Goal: Transaction & Acquisition: Obtain resource

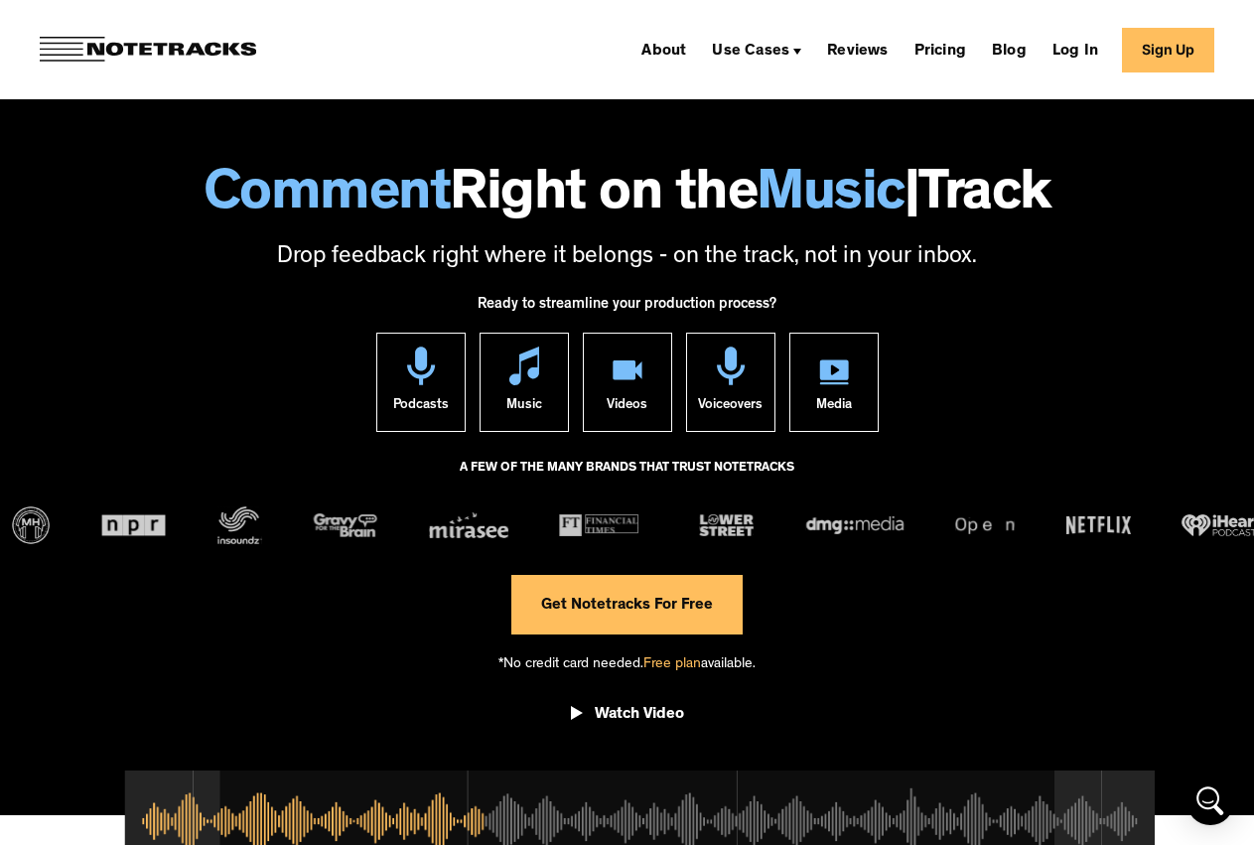
scroll to position [302, 0]
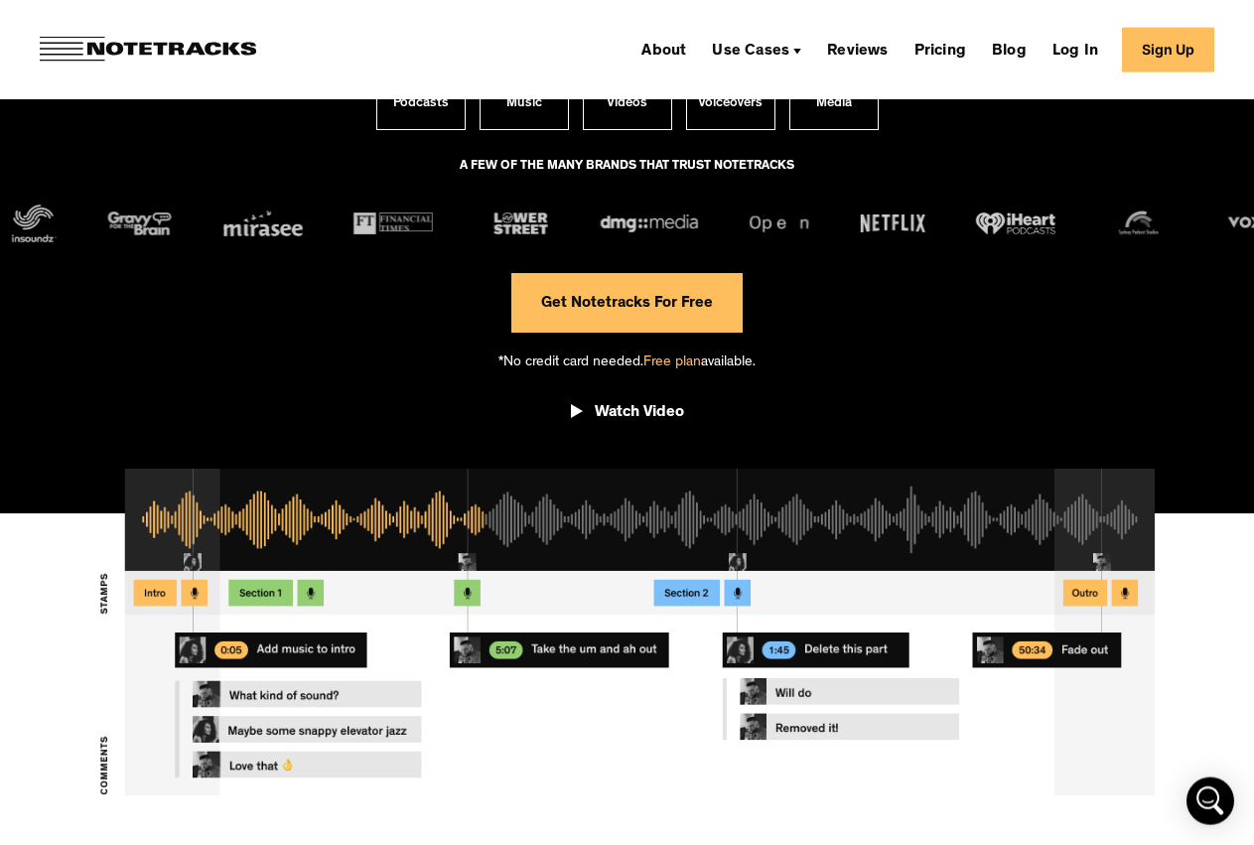
type input "[PERSON_NAME]"
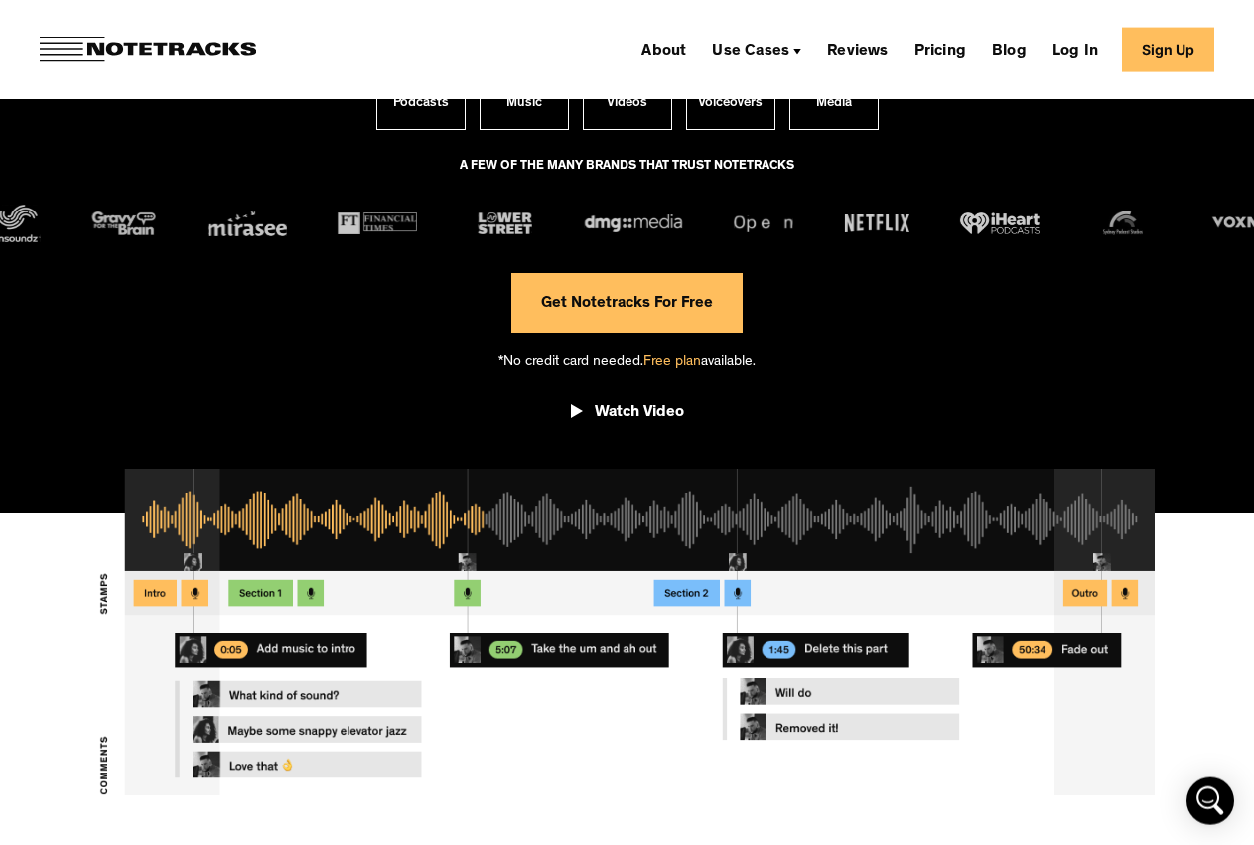
scroll to position [754, 0]
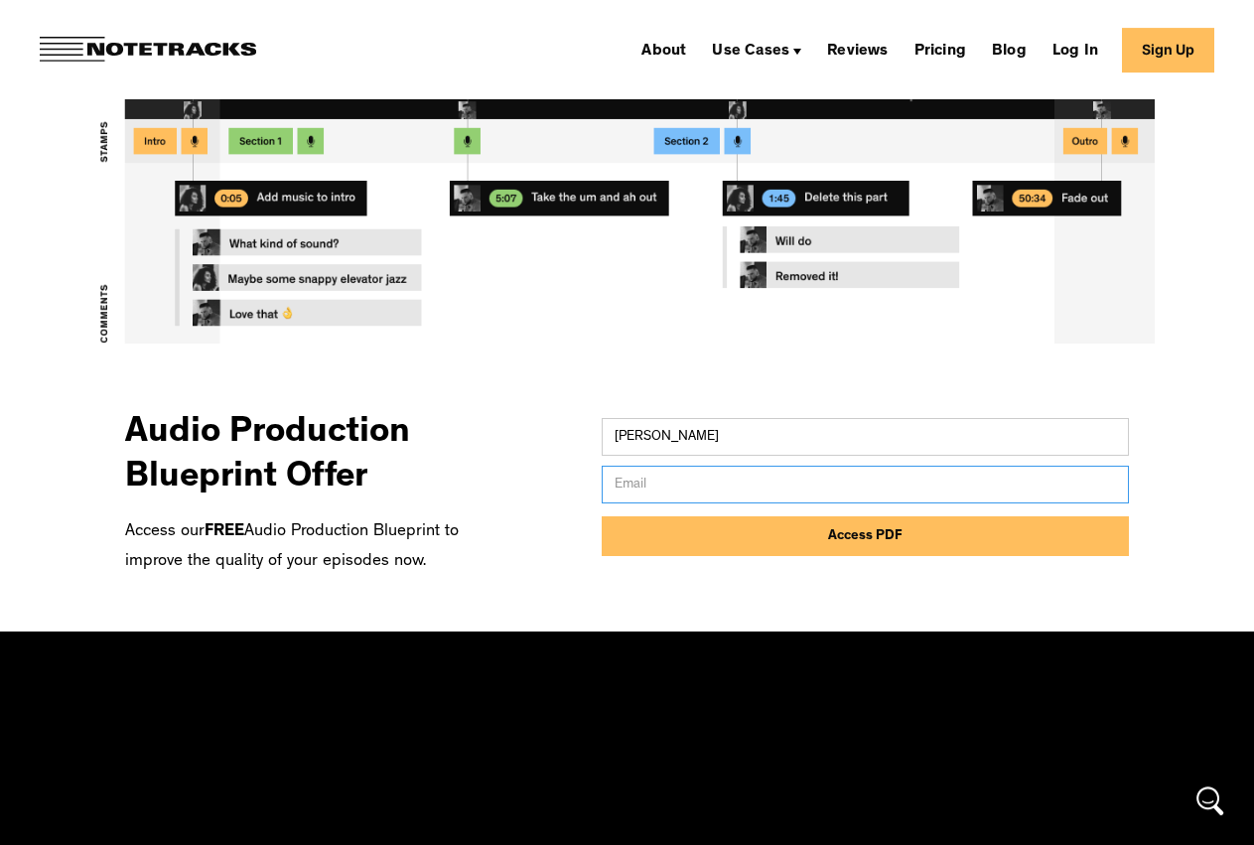
click at [841, 466] on input "Email Form" at bounding box center [865, 485] width 527 height 38
type input "[EMAIL_ADDRESS][DOMAIN_NAME]"
click at [602, 516] on input "Access PDF" at bounding box center [865, 536] width 527 height 40
type input "Please wait..."
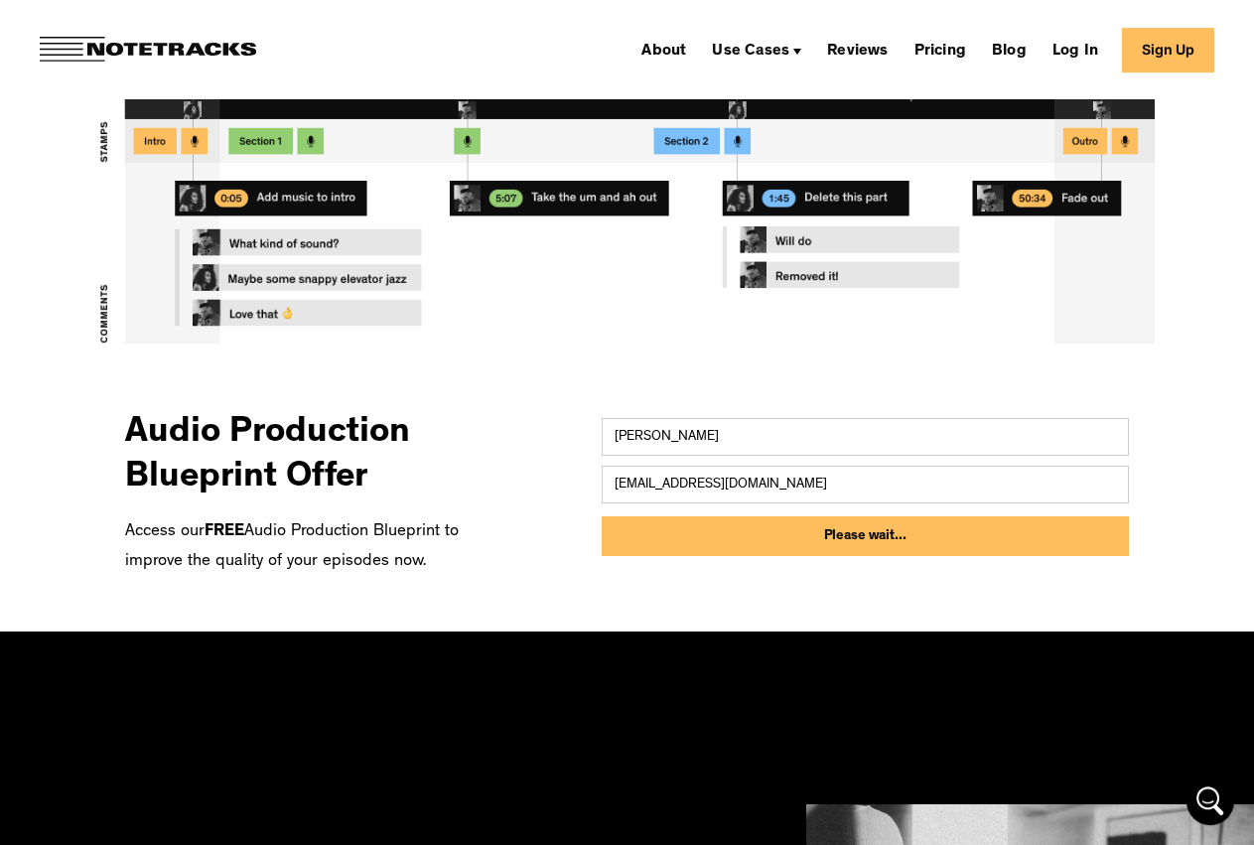
scroll to position [12471, 0]
